Goal: Task Accomplishment & Management: Manage account settings

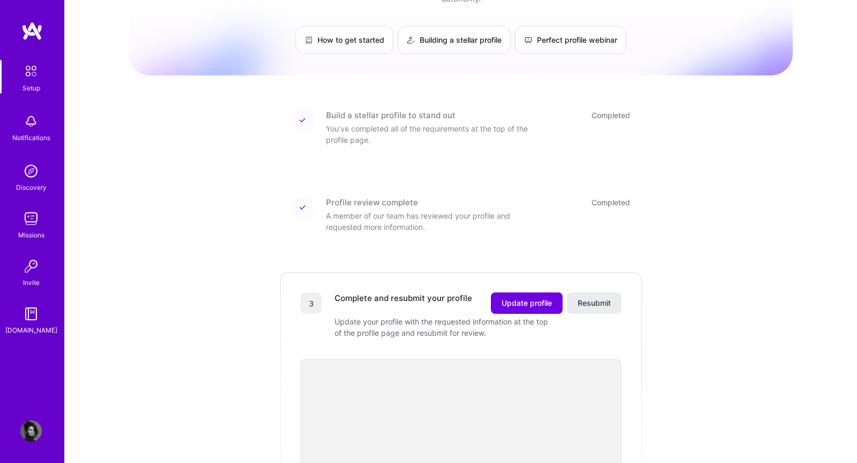
scroll to position [105, 0]
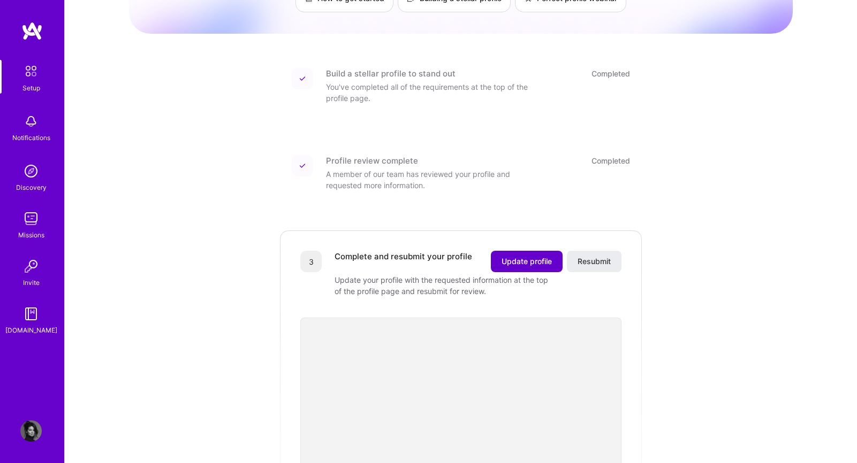
click at [528, 256] on span "Update profile" at bounding box center [526, 261] width 50 height 11
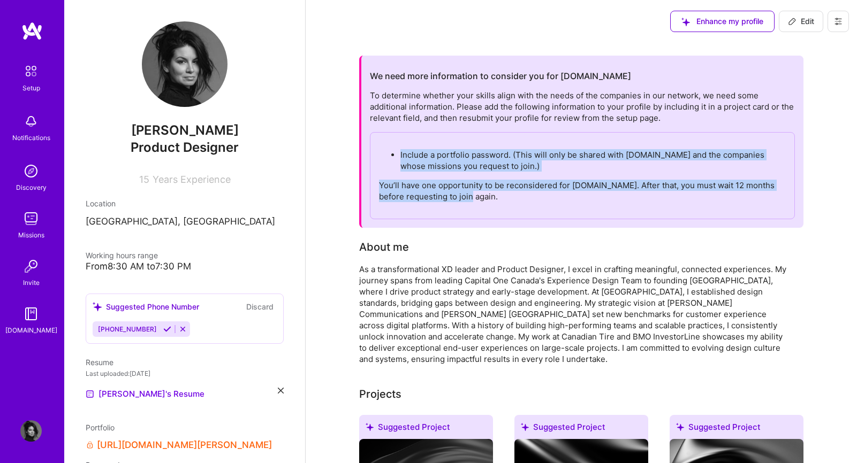
drag, startPoint x: 482, startPoint y: 198, endPoint x: 387, endPoint y: 159, distance: 102.6
click at [387, 159] on div "Include a portfolio password. (This will only be shared with [DOMAIN_NAME] and …" at bounding box center [582, 175] width 425 height 87
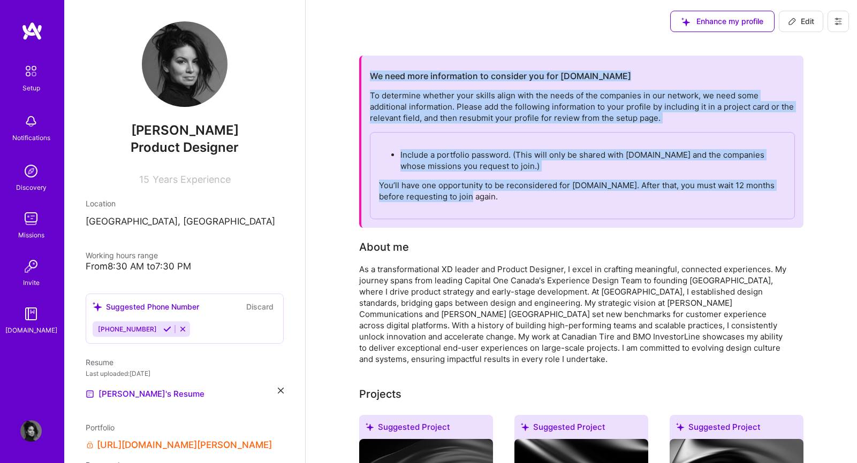
click at [368, 77] on div "We need more information to consider you for [DOMAIN_NAME] To determine whether…" at bounding box center [581, 142] width 444 height 172
copy div "We need more information to consider you for [DOMAIN_NAME] To determine whether…"
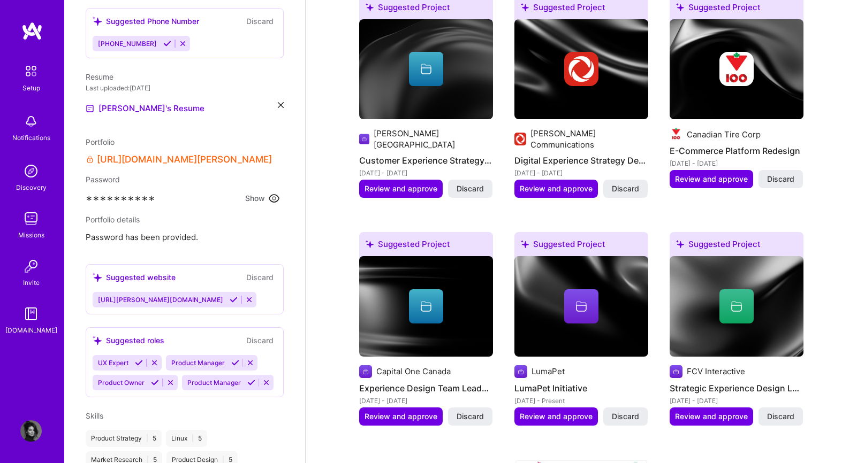
scroll to position [343, 0]
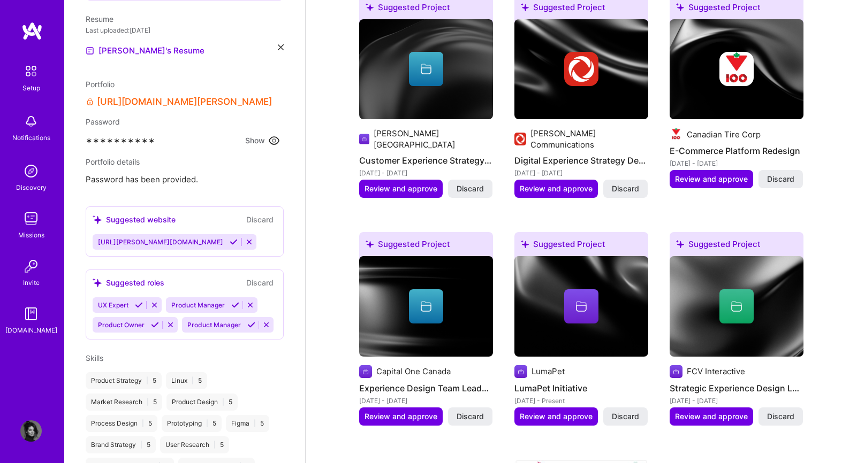
click at [254, 139] on button "Show" at bounding box center [263, 141] width 42 height 14
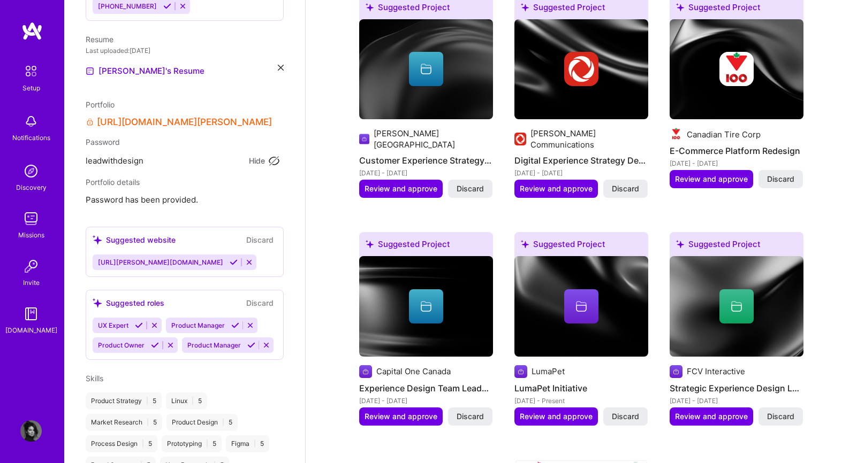
scroll to position [317, 0]
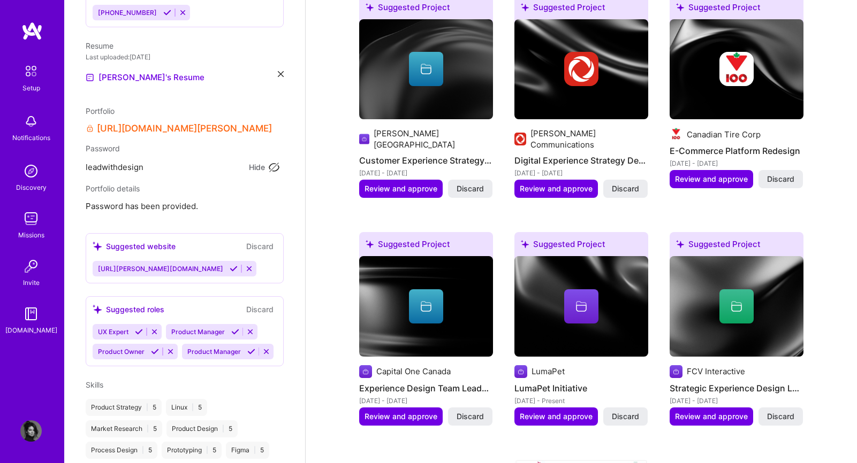
click at [180, 128] on link "[URL][DOMAIN_NAME][PERSON_NAME]" at bounding box center [184, 128] width 175 height 11
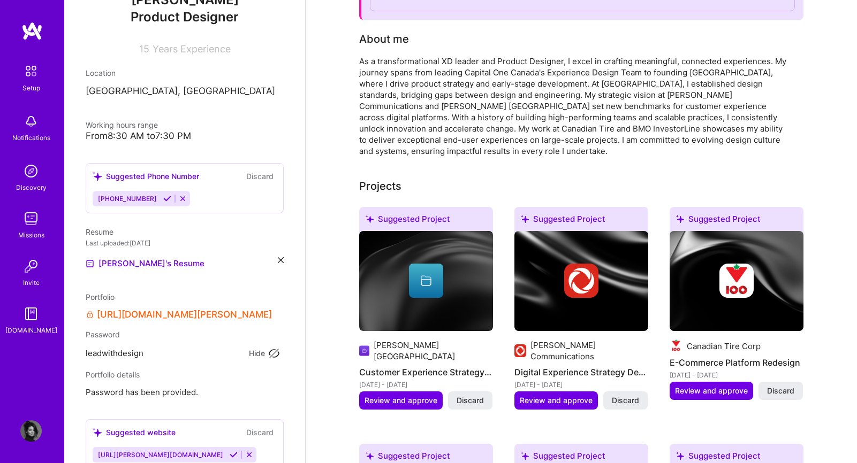
scroll to position [0, 0]
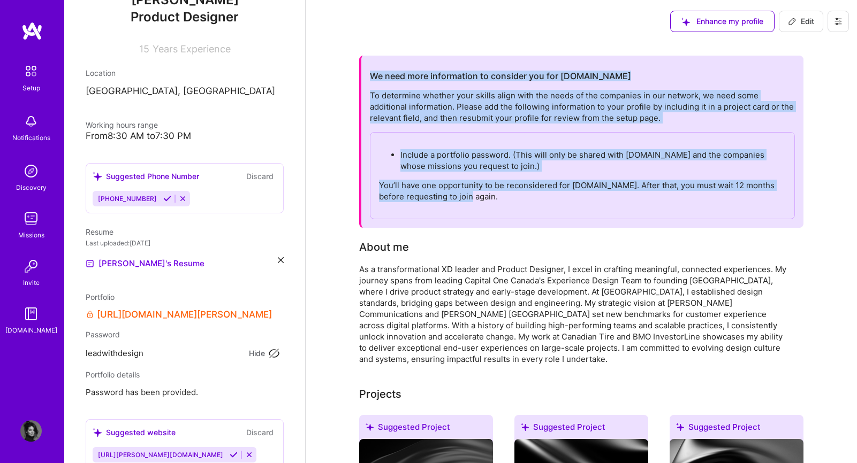
click at [797, 19] on span "Edit" at bounding box center [801, 21] width 26 height 11
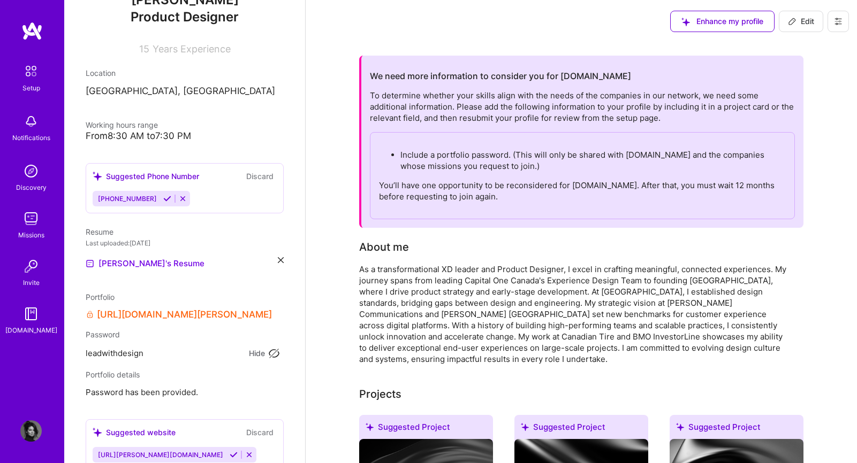
select select "US"
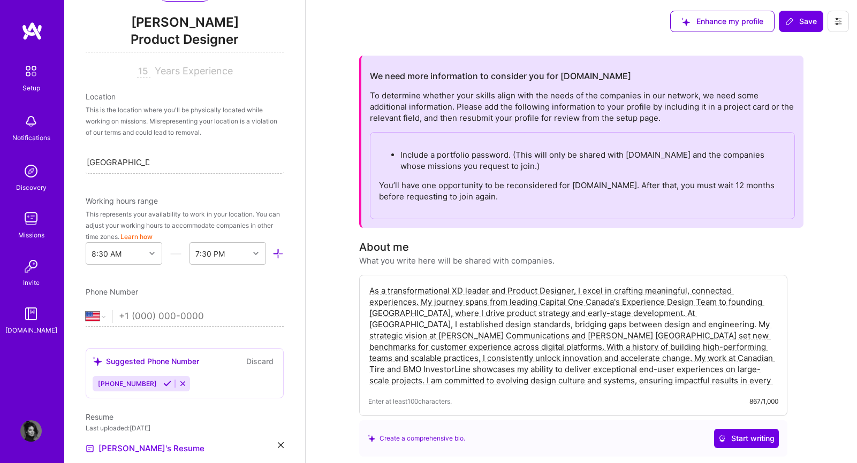
scroll to position [710, 0]
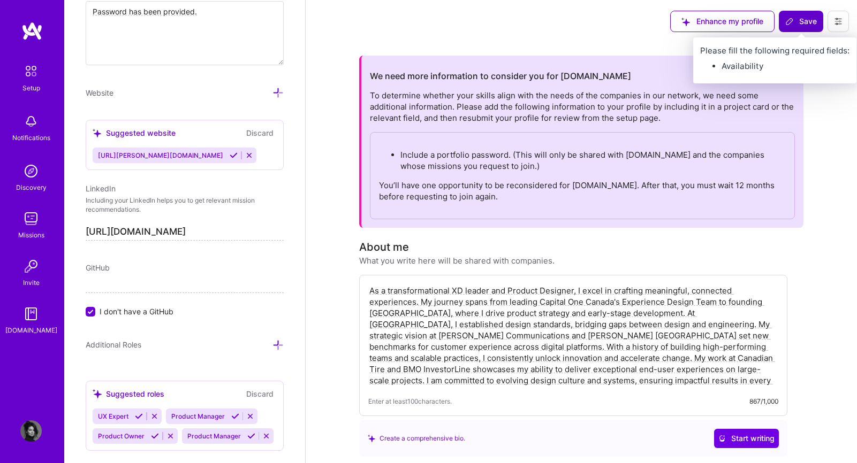
click at [797, 20] on span "Save" at bounding box center [801, 21] width 32 height 11
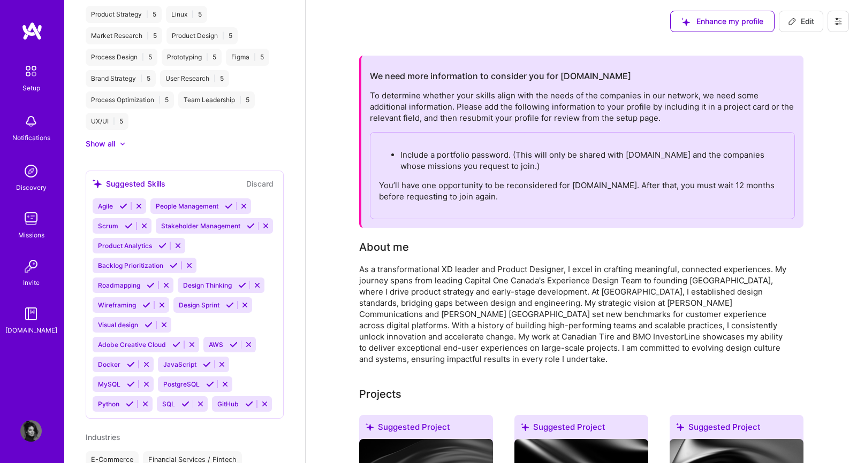
scroll to position [516, 0]
